Goal: Obtain resource: Download file/media

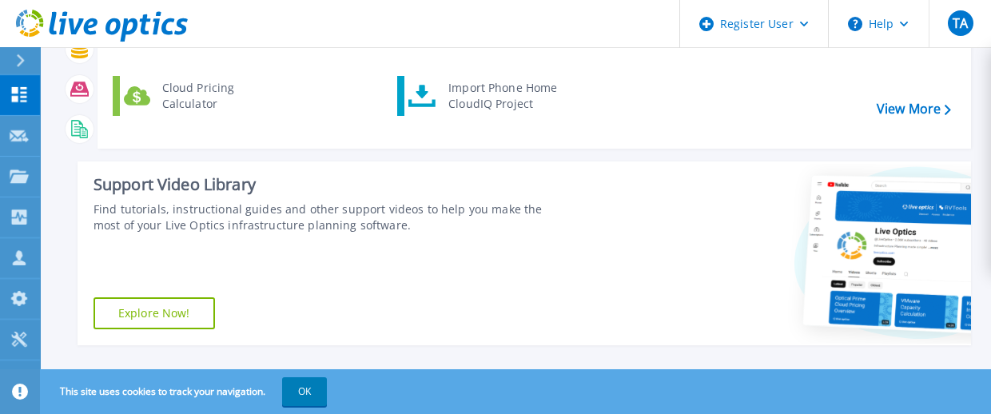
scroll to position [128, 0]
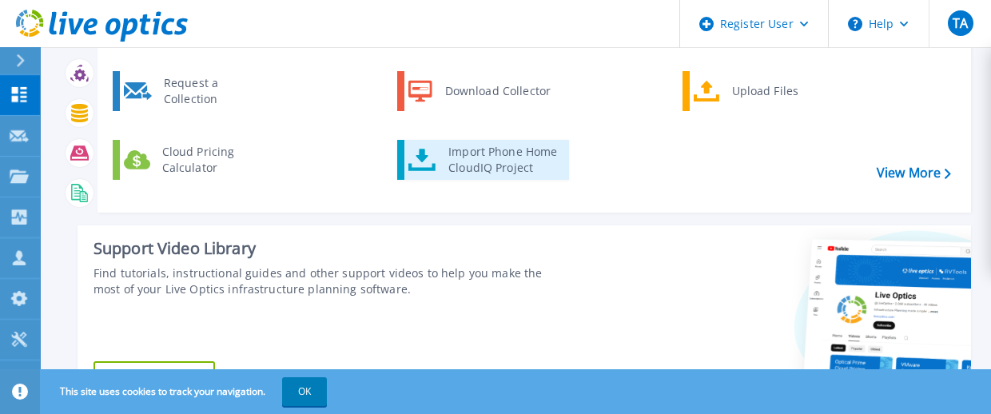
click at [520, 173] on div "Import Phone Home CloudIQ Project" at bounding box center [502, 160] width 125 height 32
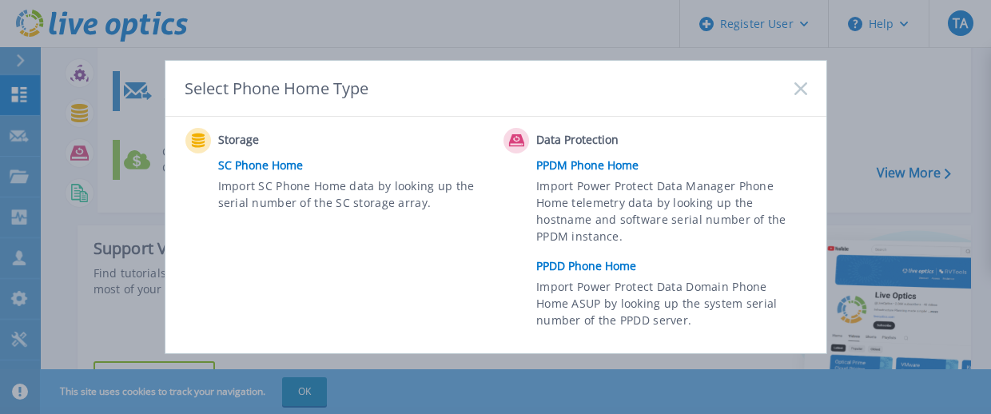
click at [589, 272] on link "PPDD Phone Home" at bounding box center [675, 266] width 278 height 24
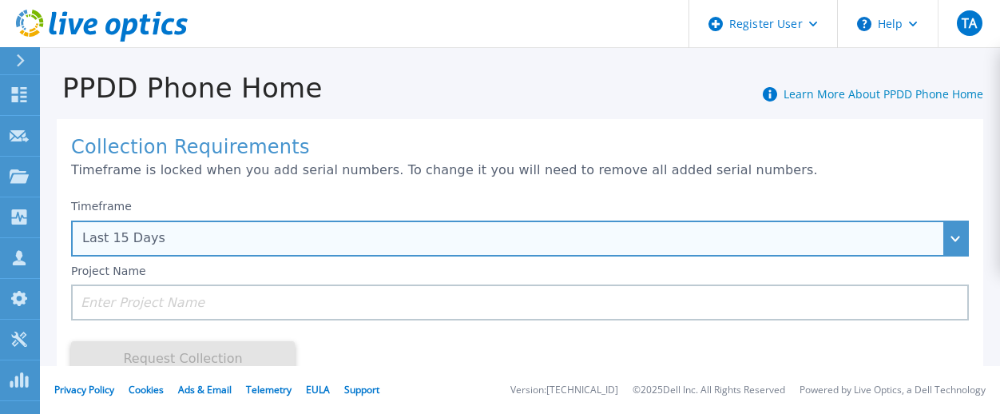
click at [229, 235] on div "Last 15 Days" at bounding box center [511, 238] width 858 height 14
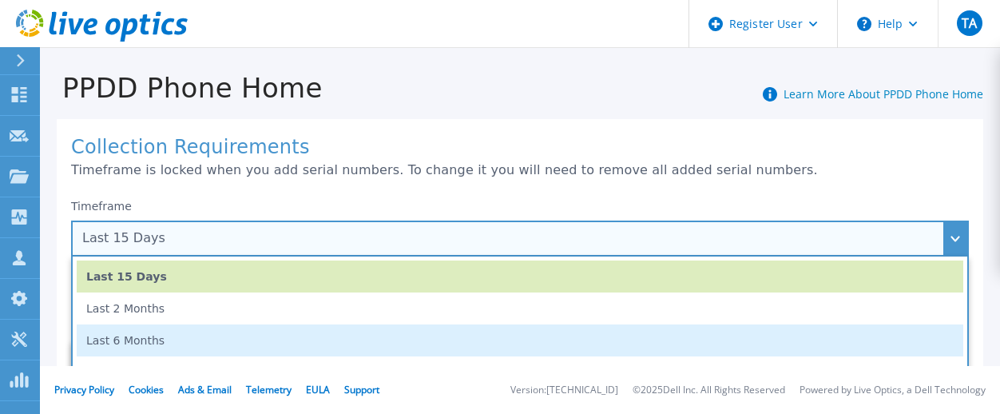
click at [155, 338] on li "Last 6 Months" at bounding box center [520, 340] width 887 height 32
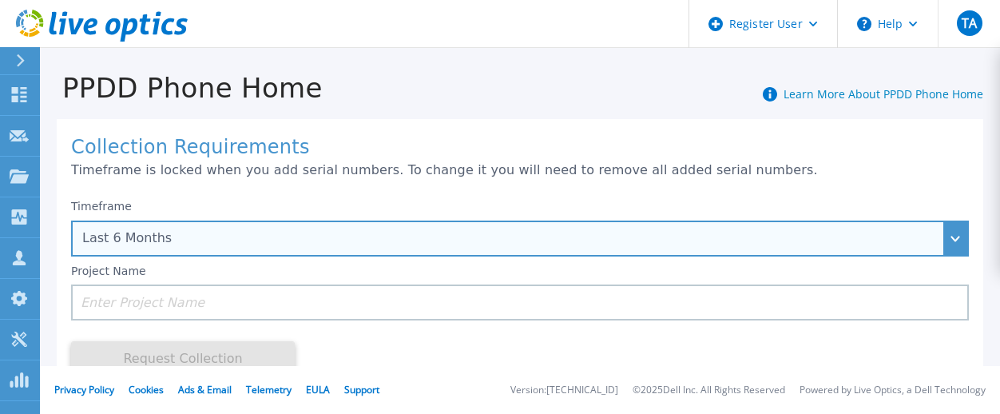
click at [186, 245] on div "Last 6 Months" at bounding box center [511, 238] width 858 height 14
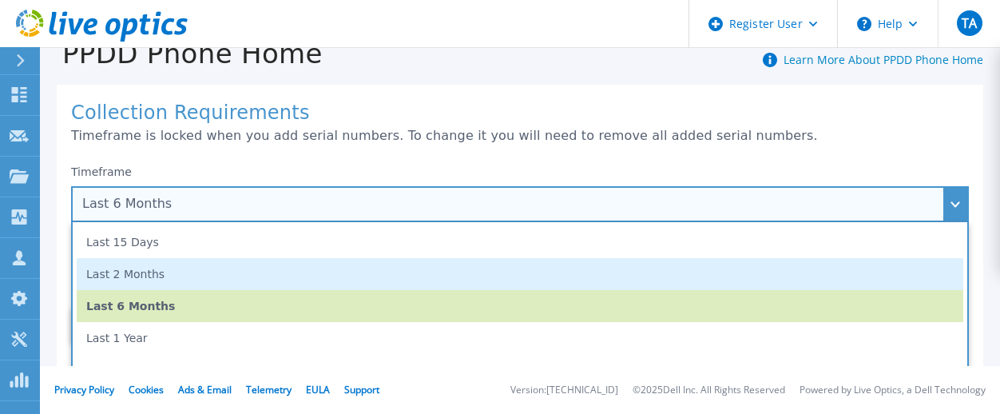
scroll to position [64, 0]
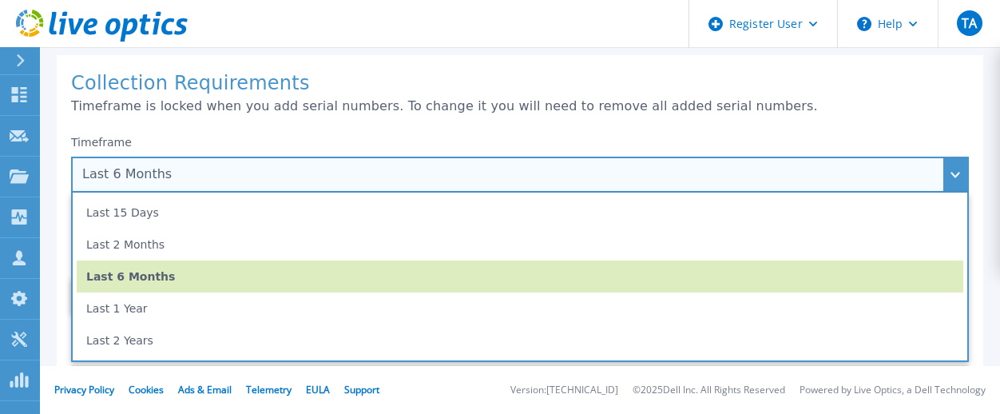
click at [160, 317] on li "Last 1 Year" at bounding box center [520, 308] width 887 height 32
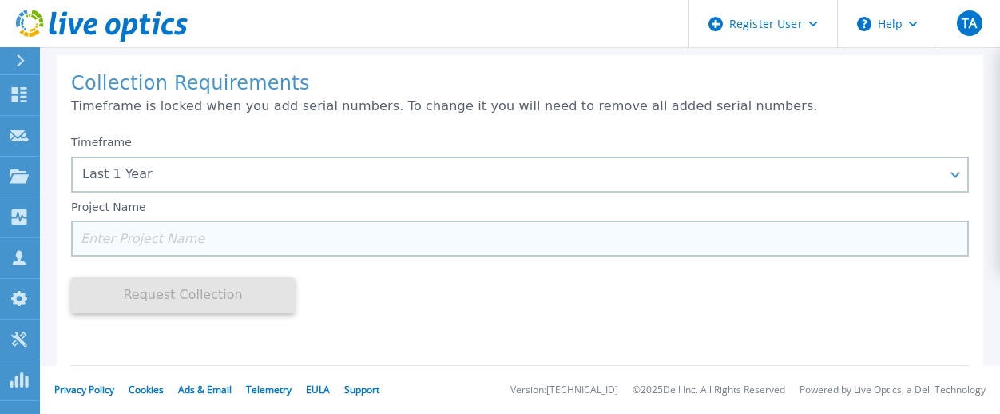
click at [145, 237] on input at bounding box center [520, 239] width 898 height 36
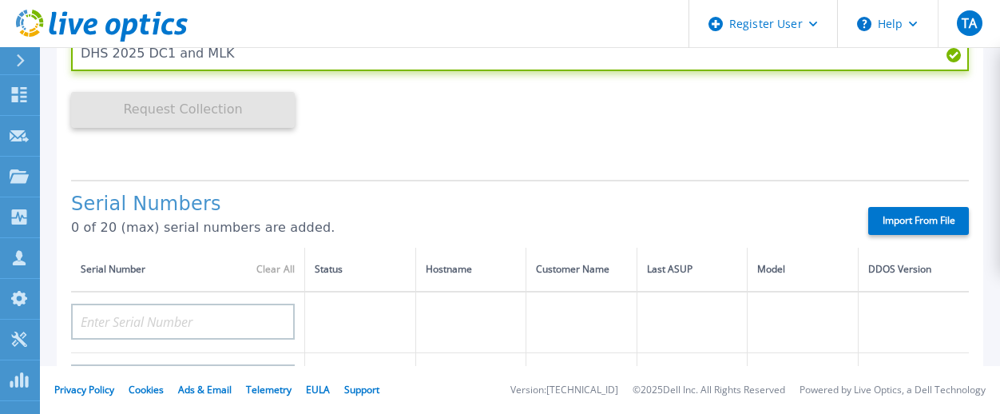
scroll to position [256, 0]
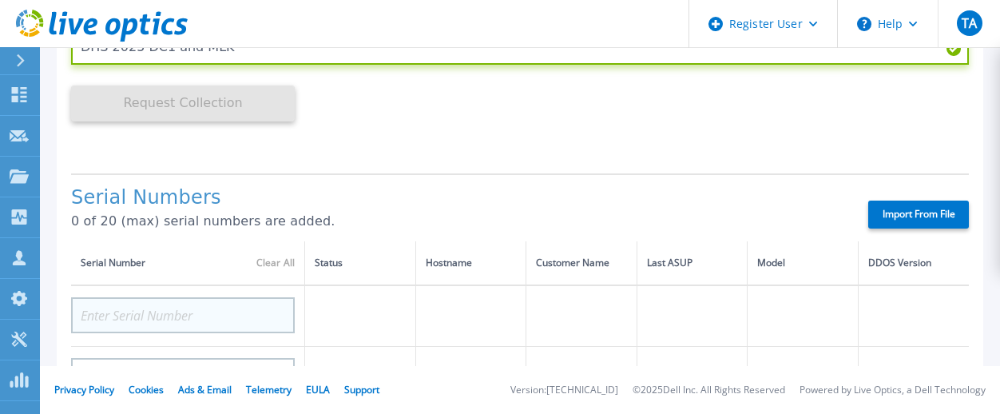
type input "DHS 2025 DC1 and MLK"
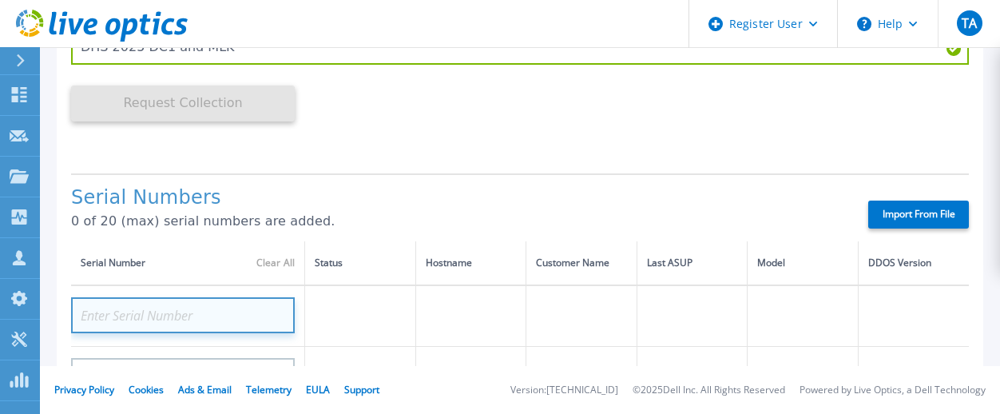
click at [192, 323] on input at bounding box center [183, 315] width 224 height 36
paste input "APM00213010984"
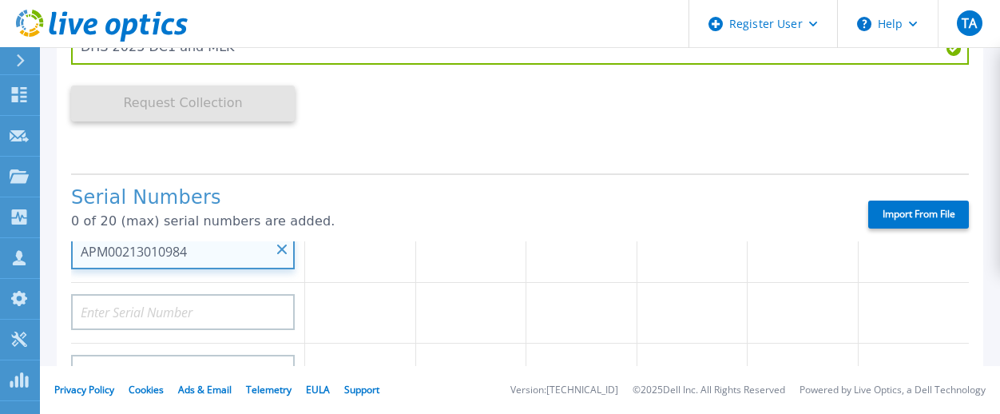
type input "APM00213010984"
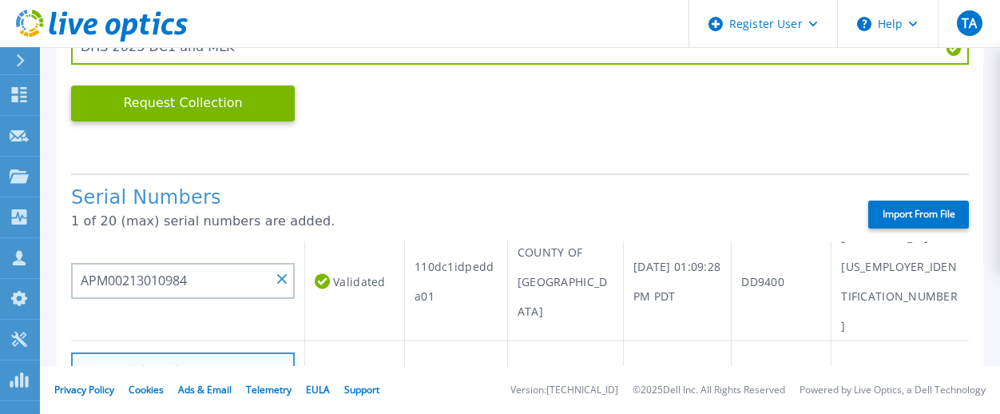
click at [142, 352] on input at bounding box center [183, 370] width 224 height 36
paste input "APM00215119120"
type input "APM00215119120"
click at [348, 341] on td at bounding box center [355, 371] width 100 height 61
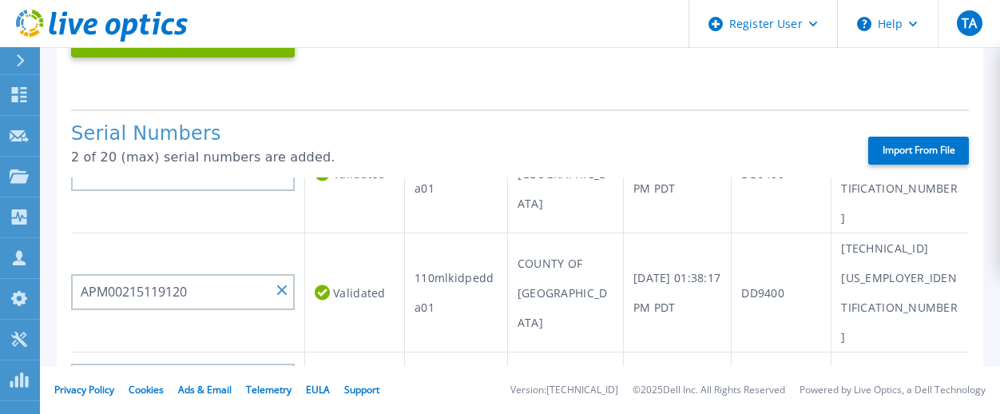
scroll to position [128, 0]
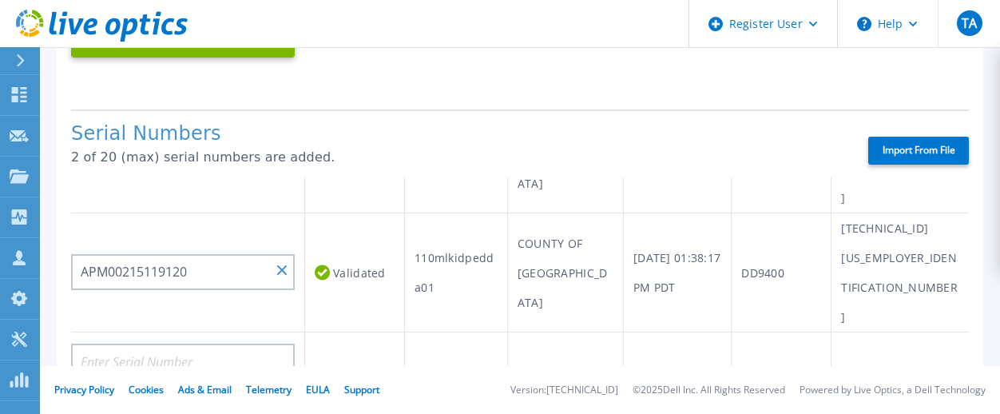
click at [898, 157] on label "Import From File" at bounding box center [919, 151] width 101 height 28
click at [0, 0] on input "Import From File" at bounding box center [0, 0] width 0 height 0
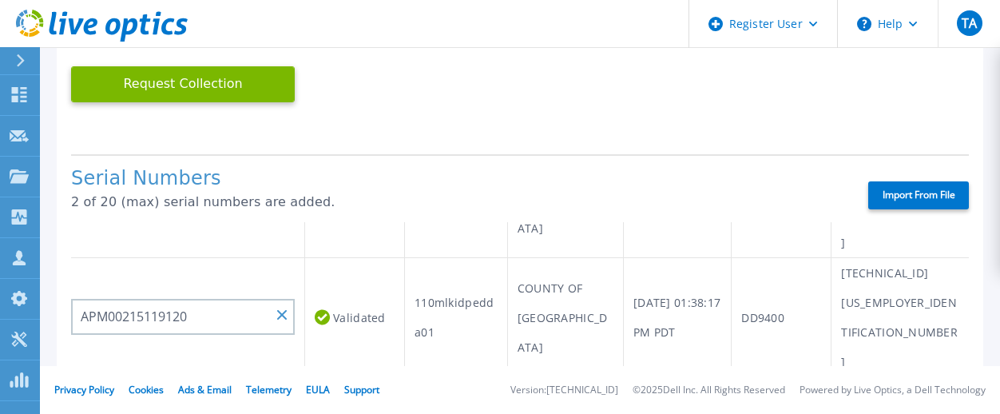
scroll to position [192, 0]
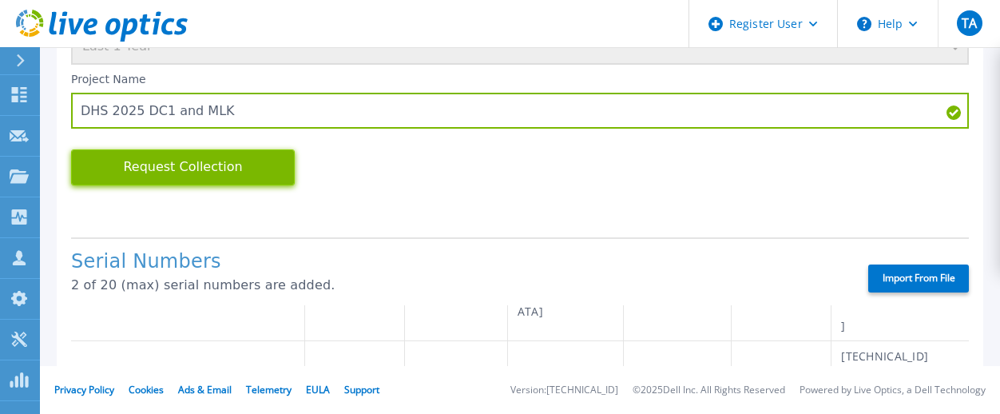
click at [205, 176] on button "Request Collection" at bounding box center [183, 167] width 224 height 36
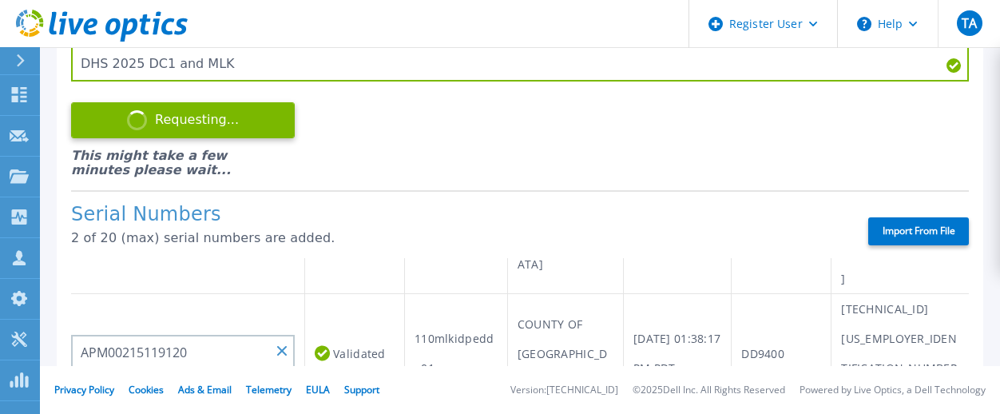
scroll to position [320, 0]
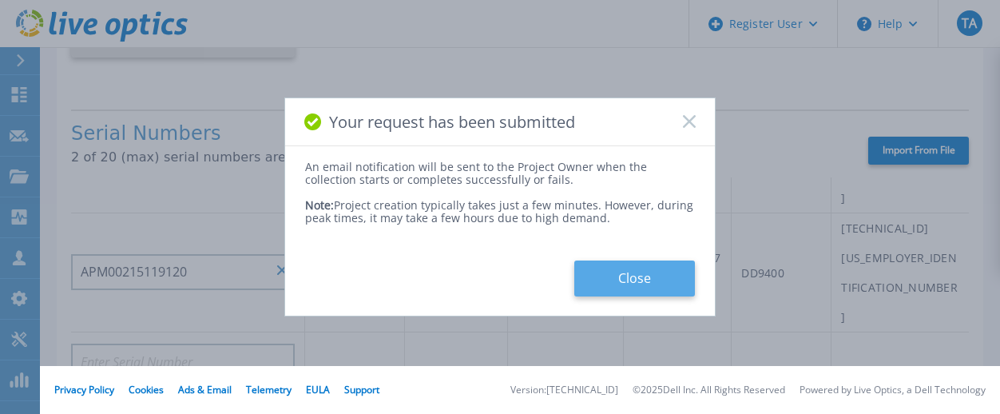
click at [632, 284] on button "Close" at bounding box center [635, 279] width 121 height 36
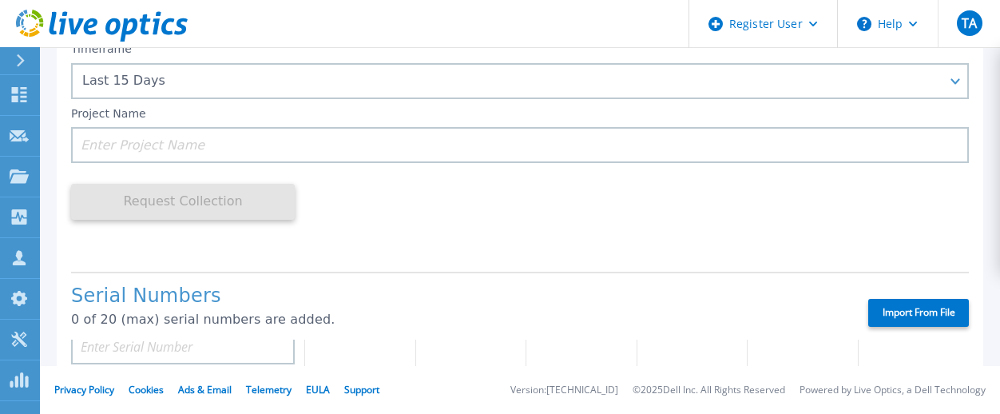
scroll to position [0, 0]
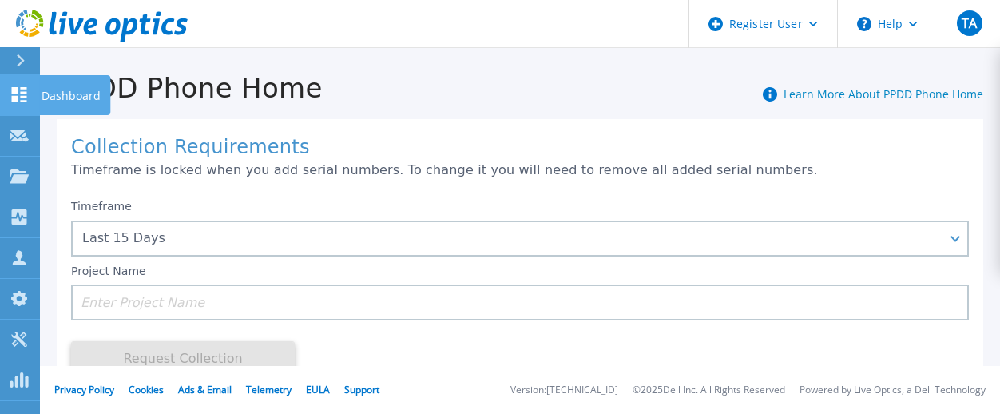
click at [13, 96] on icon at bounding box center [19, 94] width 19 height 15
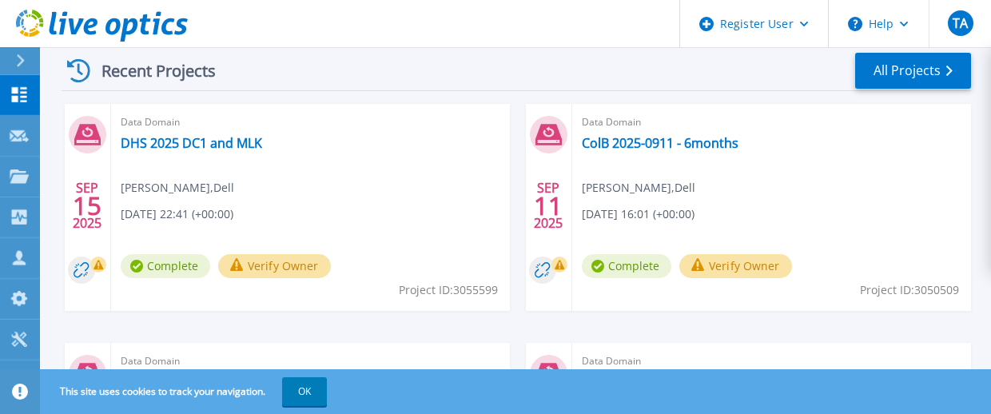
scroll to position [511, 0]
click at [157, 142] on link "DHS 2025 DC1 and MLK" at bounding box center [191, 143] width 141 height 16
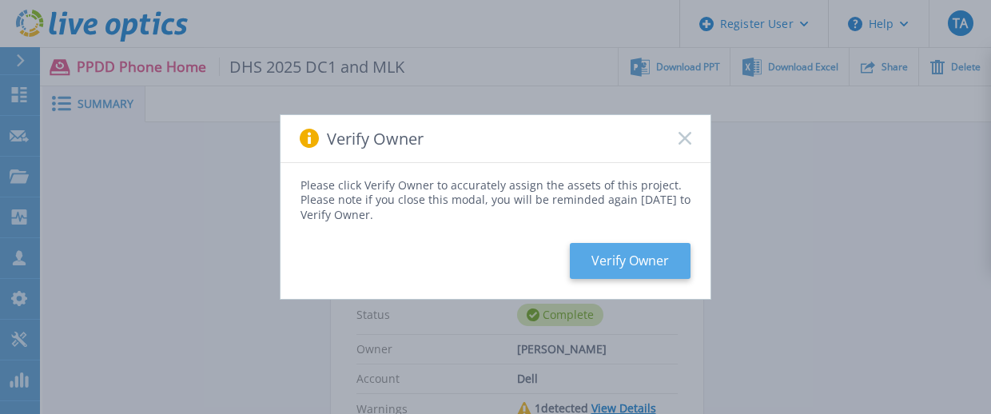
click at [649, 257] on button "Verify Owner" at bounding box center [630, 261] width 121 height 36
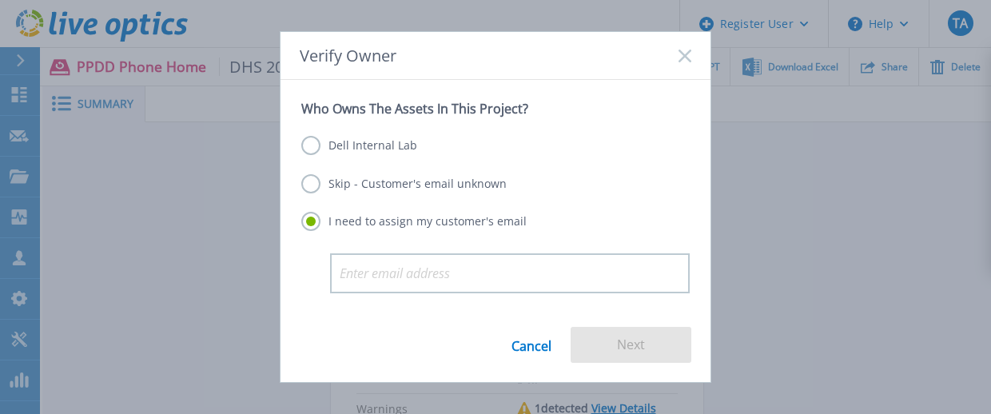
click at [380, 150] on label "Dell Internal Lab" at bounding box center [359, 145] width 116 height 19
click at [0, 0] on input "Dell Internal Lab" at bounding box center [0, 0] width 0 height 0
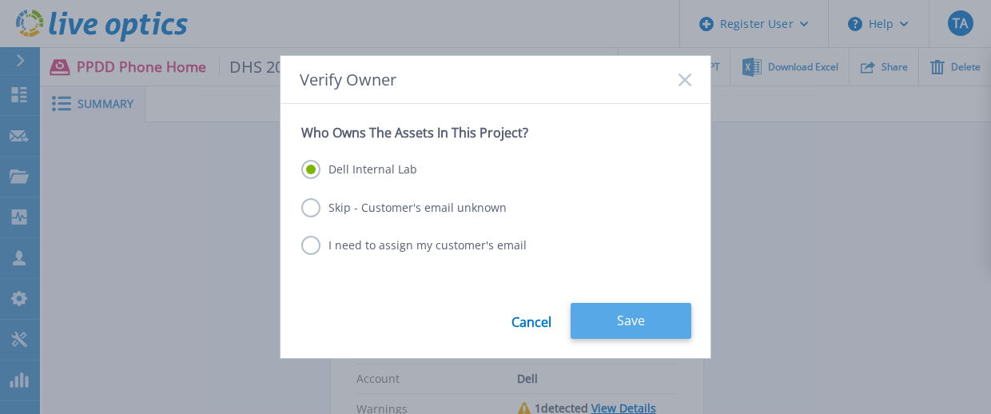
click at [649, 327] on button "Save" at bounding box center [631, 321] width 121 height 36
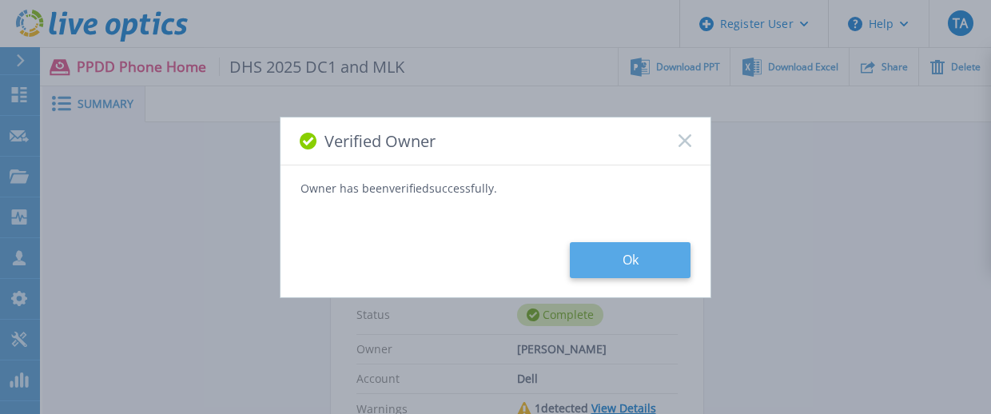
click at [662, 261] on button "Ok" at bounding box center [630, 260] width 121 height 36
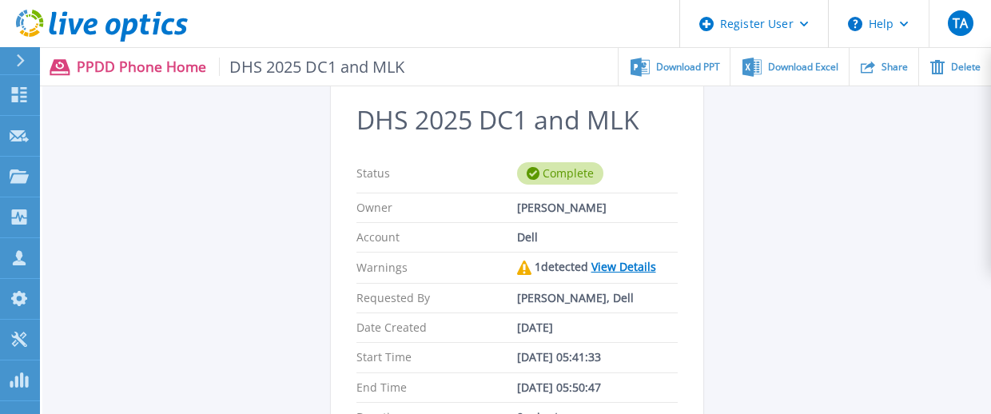
scroll to position [256, 0]
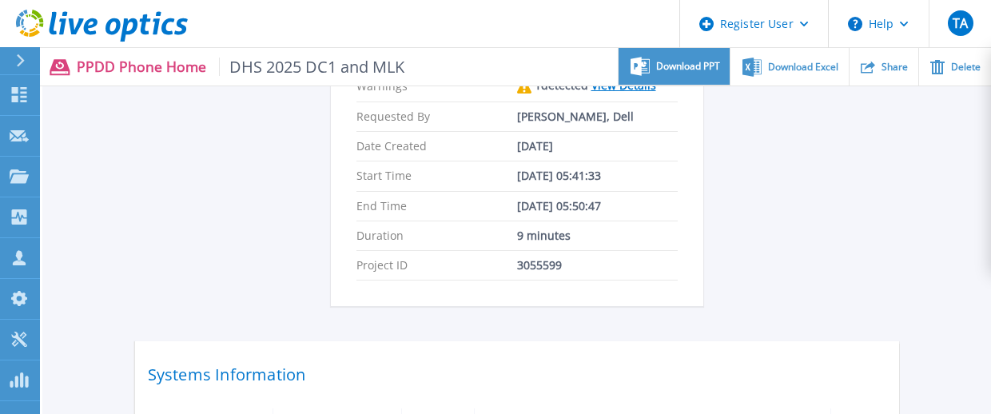
click at [667, 71] on span "Download PPT" at bounding box center [688, 67] width 64 height 10
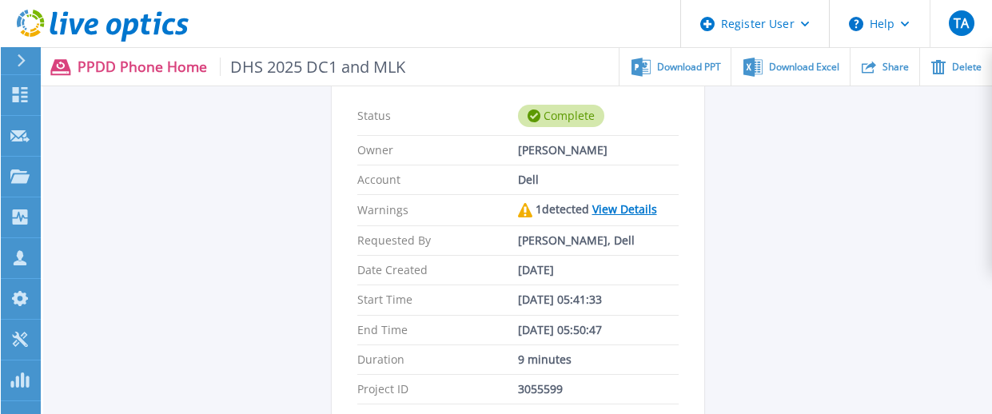
scroll to position [0, 0]
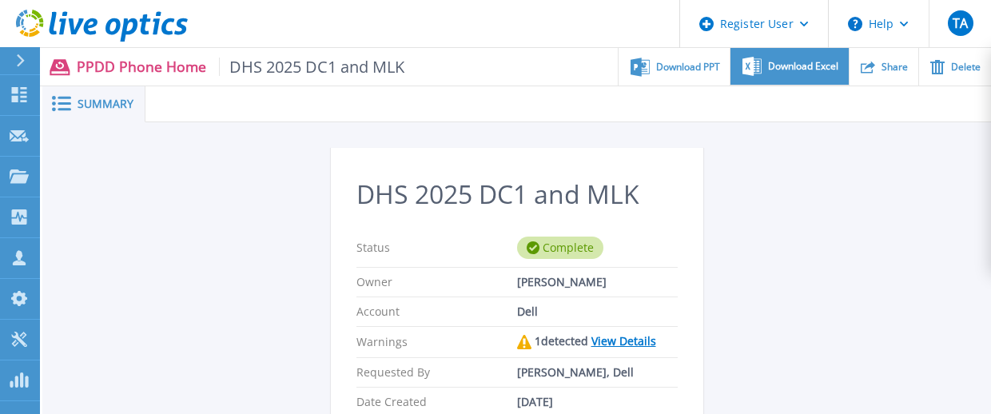
click at [809, 71] on span "Download Excel" at bounding box center [803, 67] width 70 height 10
